Goal: Transaction & Acquisition: Subscribe to service/newsletter

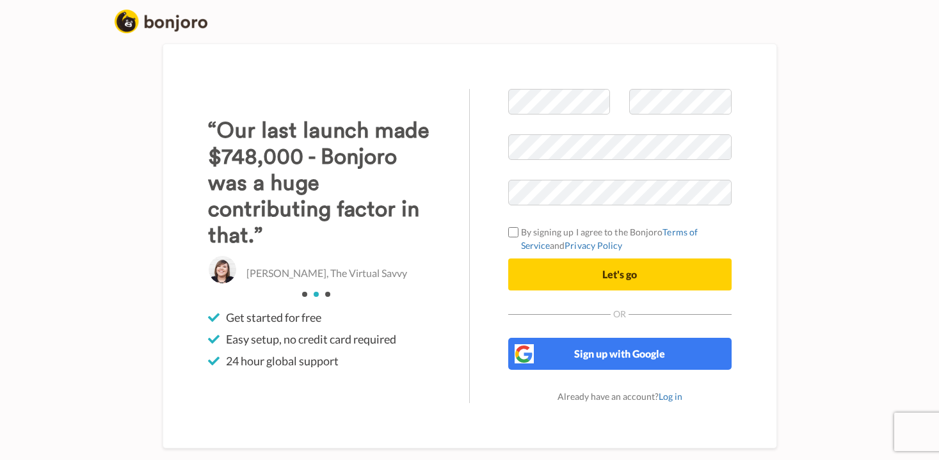
click at [641, 179] on form "By signing up I agree to the Bonjoro Terms of Service and Privacy Policy Let's …" at bounding box center [619, 190] width 223 height 202
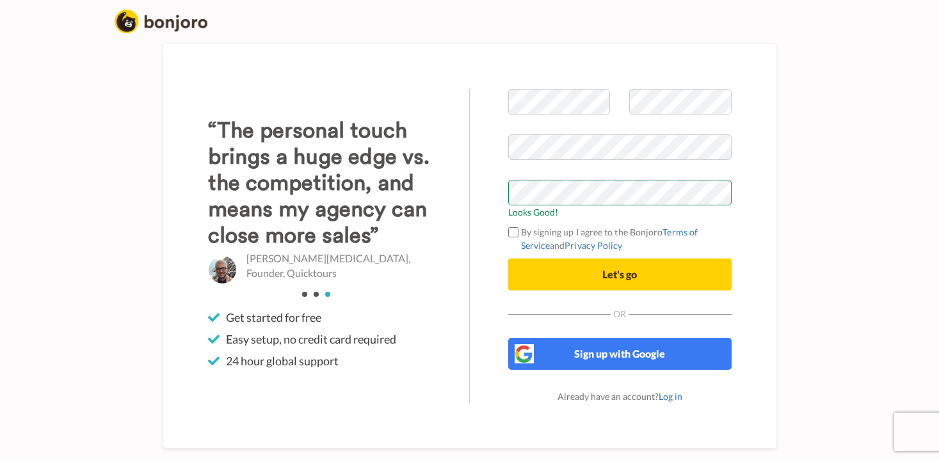
click at [575, 279] on button "Let's go" at bounding box center [619, 275] width 223 height 32
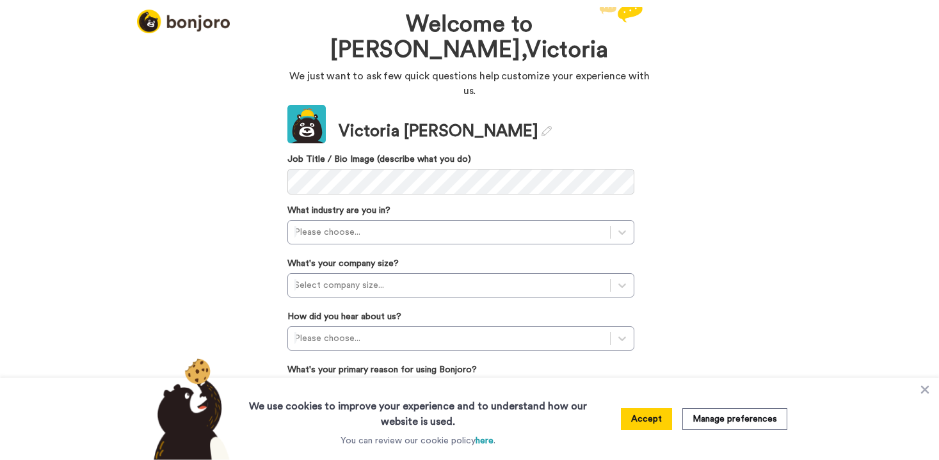
scroll to position [18, 0]
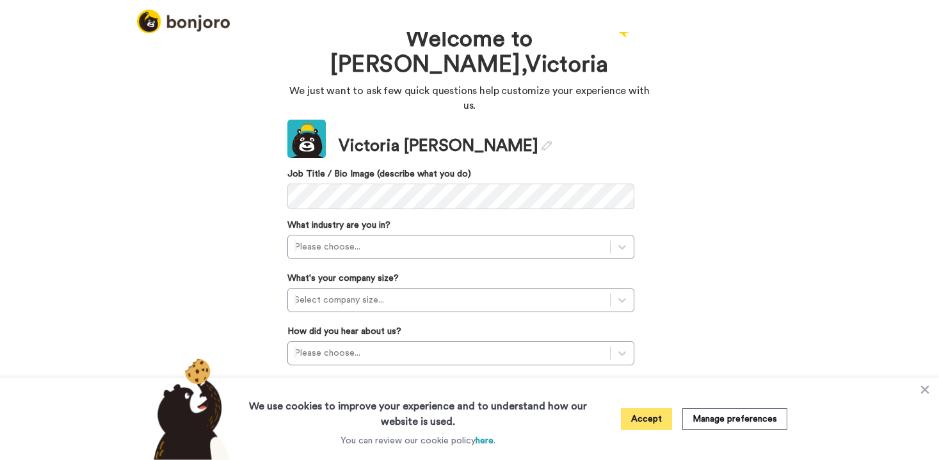
click at [641, 417] on button "Accept" at bounding box center [646, 419] width 51 height 22
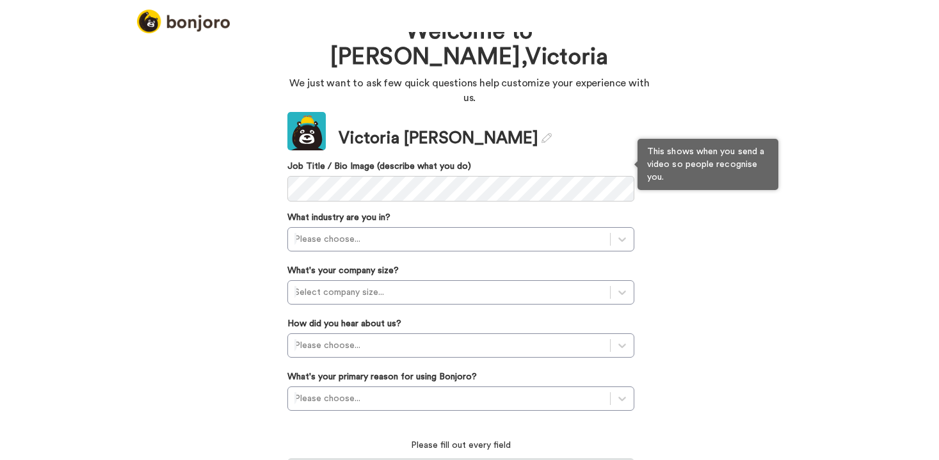
scroll to position [35, 0]
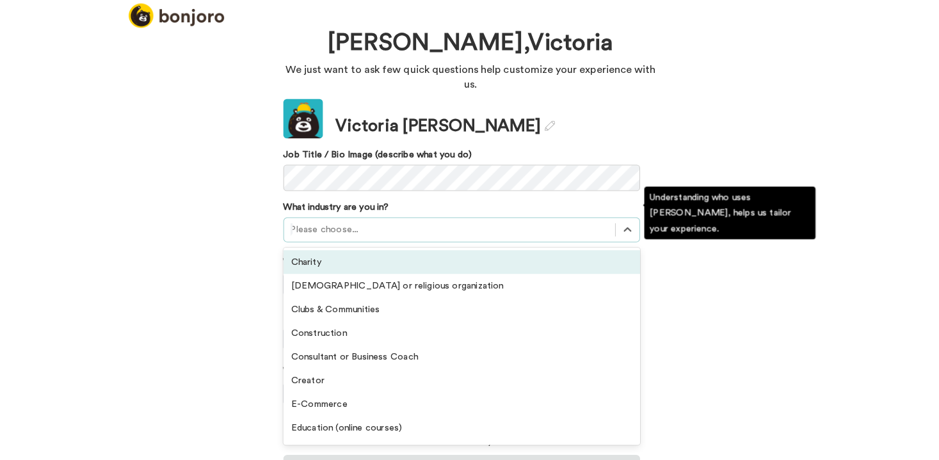
click at [405, 222] on div at bounding box center [448, 229] width 309 height 15
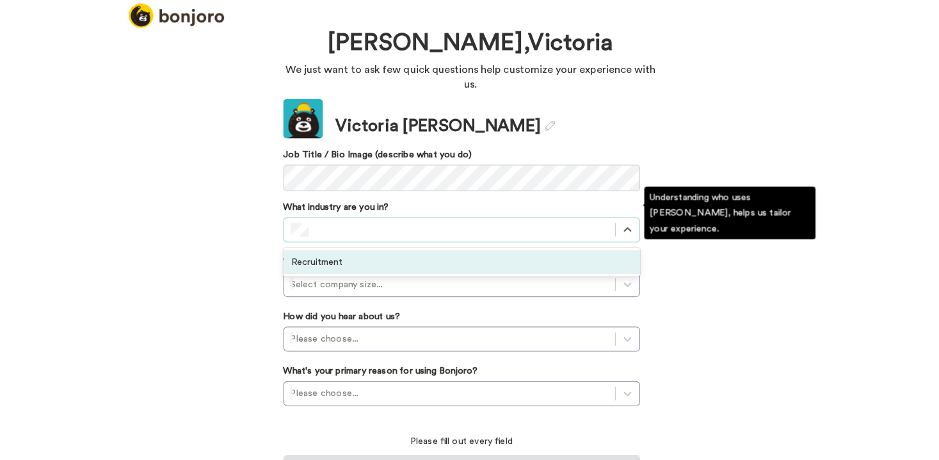
click at [375, 250] on div "Recruitment" at bounding box center [460, 261] width 347 height 23
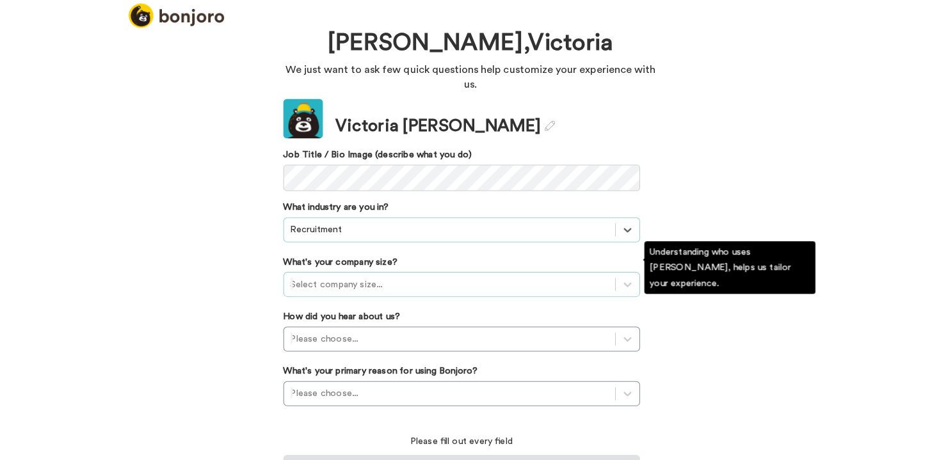
click at [361, 276] on div "Select company size..." at bounding box center [448, 282] width 309 height 13
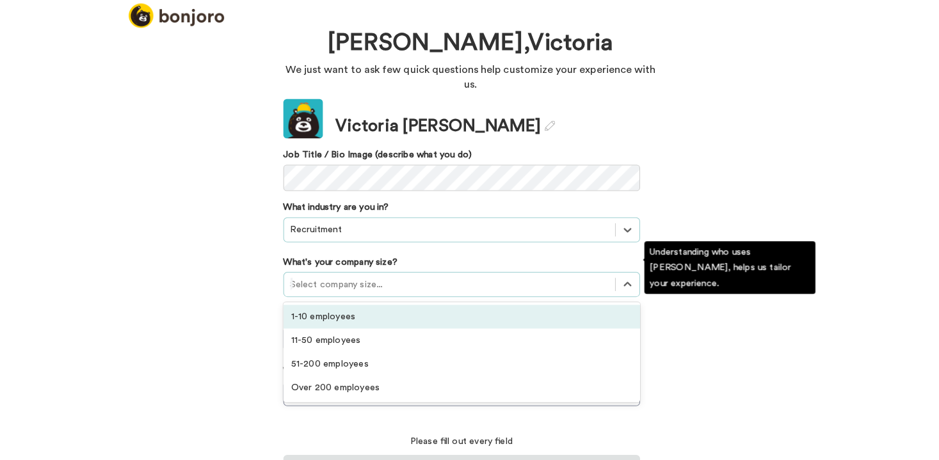
click at [348, 303] on div "1-10 employees" at bounding box center [460, 314] width 347 height 23
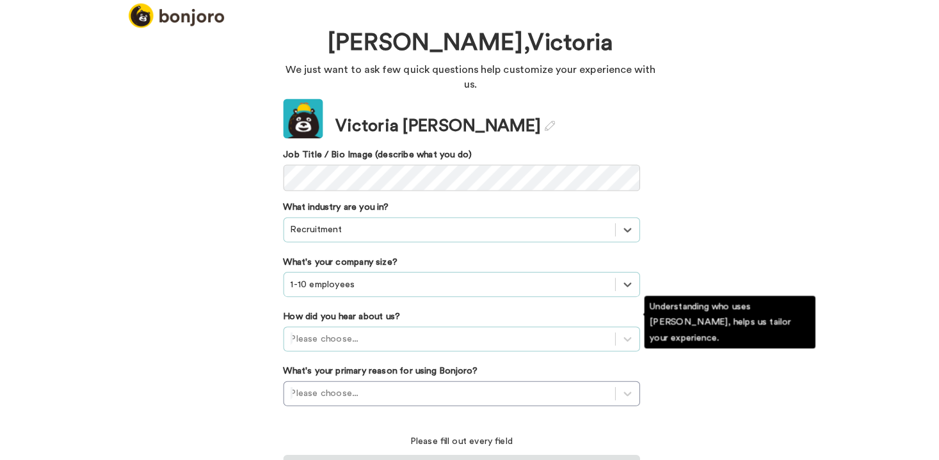
click at [343, 324] on div "Please choose..." at bounding box center [460, 336] width 347 height 24
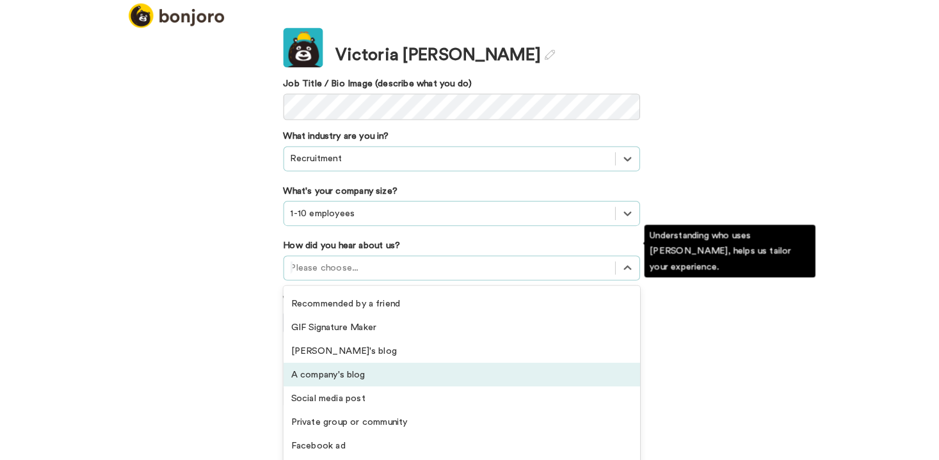
scroll to position [42, 0]
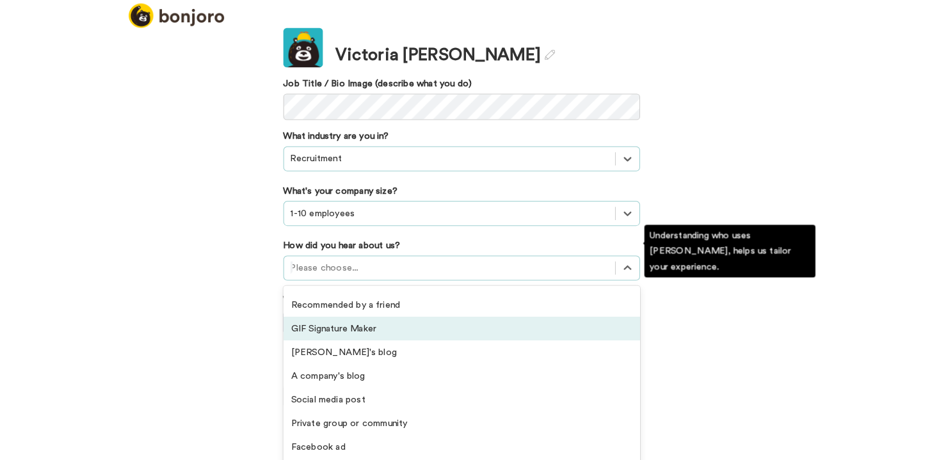
click at [327, 314] on div "GIF Signature Maker" at bounding box center [460, 325] width 347 height 23
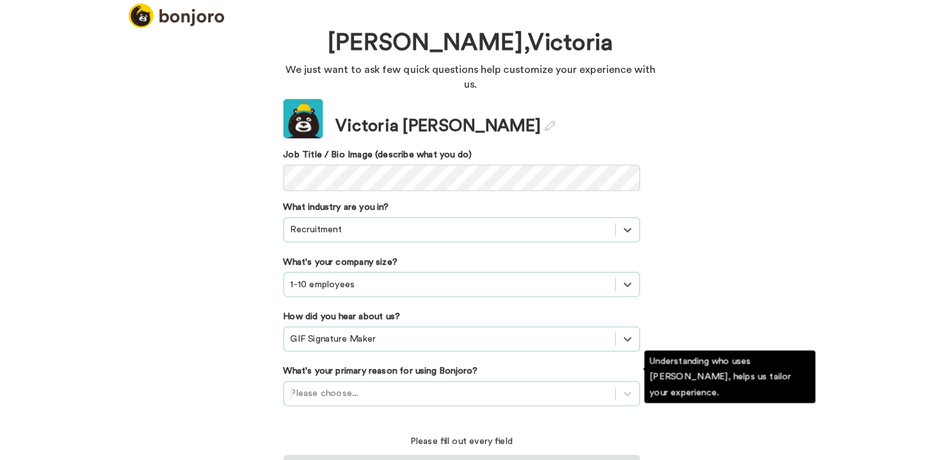
click at [353, 377] on div "Please choose..." at bounding box center [460, 389] width 347 height 24
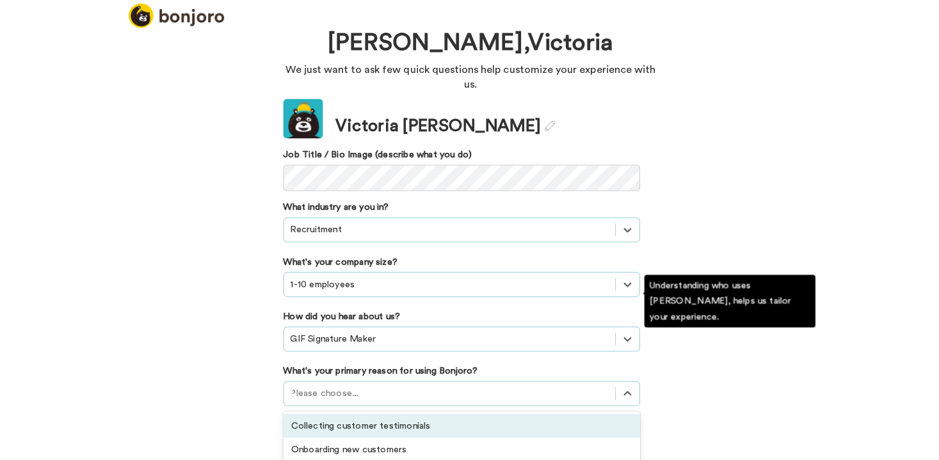
scroll to position [109, 0]
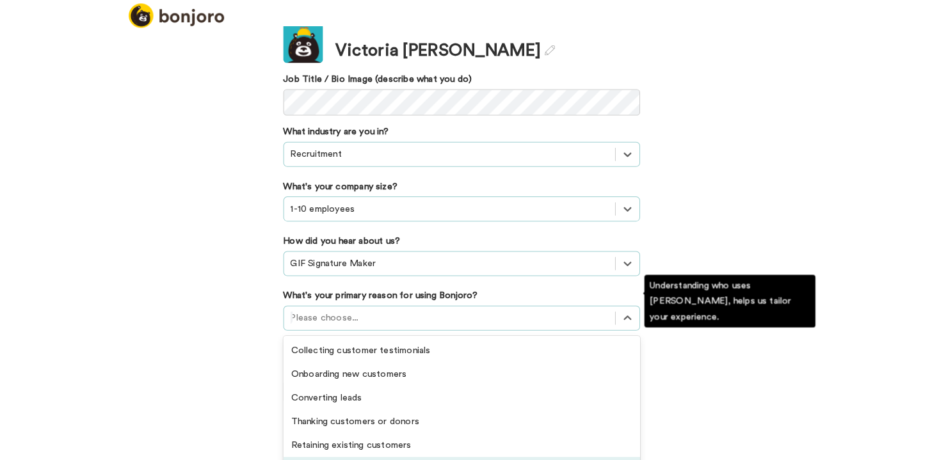
click at [360, 451] on div "Activating customers" at bounding box center [460, 462] width 347 height 23
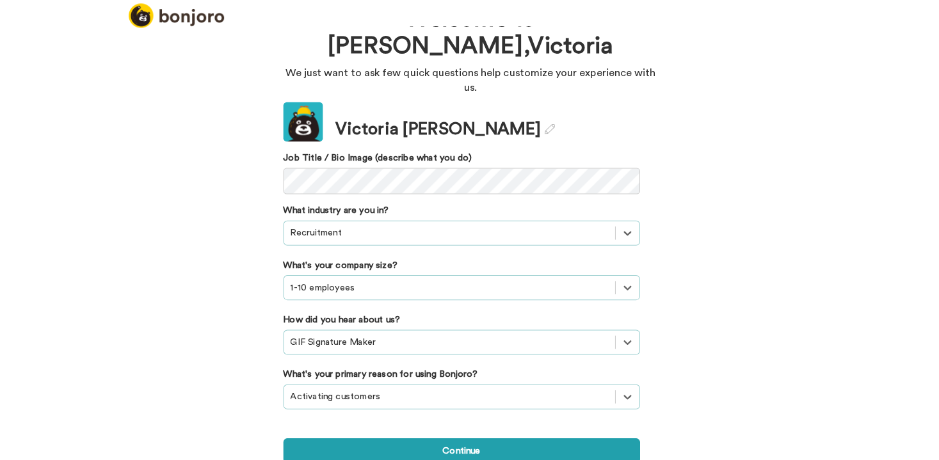
scroll to position [16, 0]
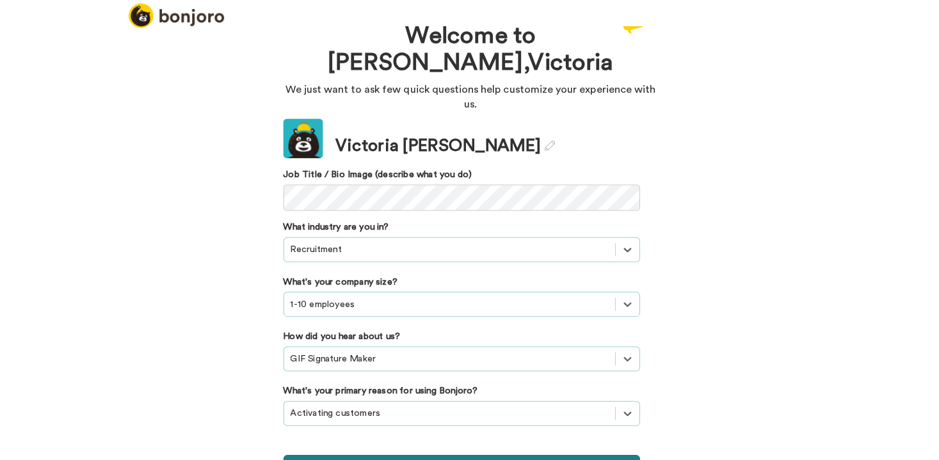
click at [388, 449] on button "Continue" at bounding box center [460, 461] width 347 height 24
